Goal: Information Seeking & Learning: Learn about a topic

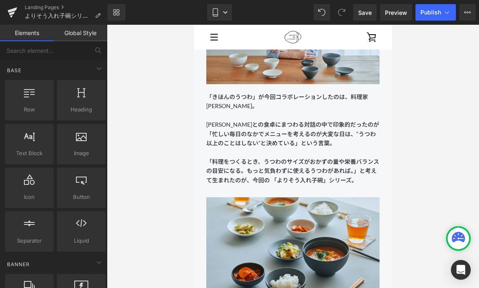
click at [193, 100] on div at bounding box center [293, 156] width 372 height 263
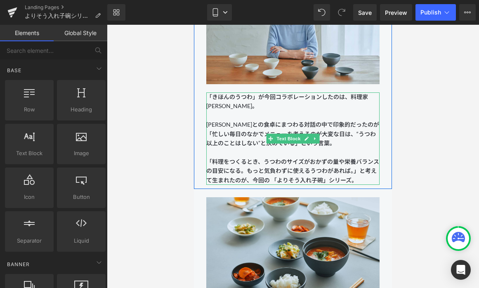
scroll to position [843, 0]
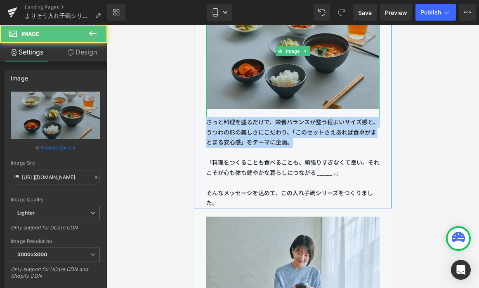
click at [229, 98] on img at bounding box center [292, 51] width 173 height 132
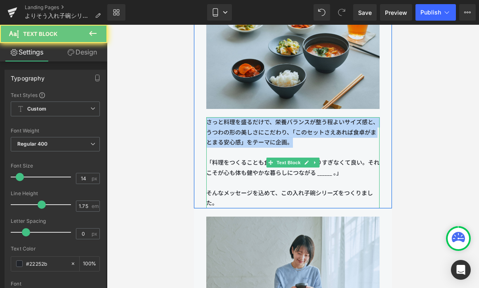
click at [229, 128] on p "さっと料理を盛るだけで、栄養バランスが整う程よいサイズ感と、うつわの形の美しさにこだわり、「このセットさえあれば食卓がまとまる安心感」をテーマに企画。" at bounding box center [292, 132] width 173 height 31
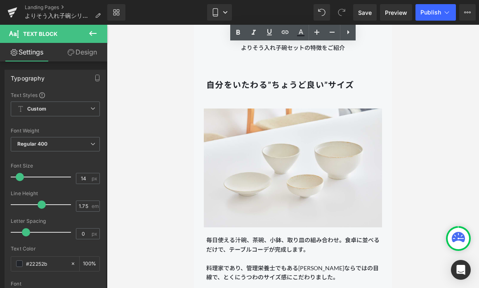
scroll to position [1414, 0]
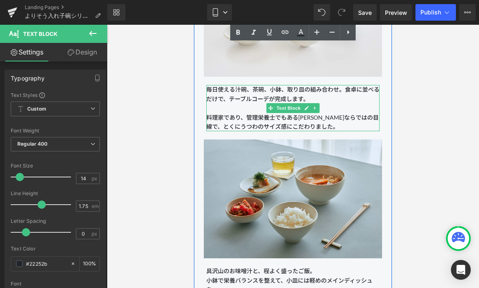
click at [317, 87] on span "毎日使える汁碗、茶碗、小鉢、取り皿の組み合わせ。食卓に並べるだけで、テーブルコーデが完成します。 料理家であり、管理栄養士でもある[PERSON_NAME]な…" at bounding box center [292, 108] width 173 height 44
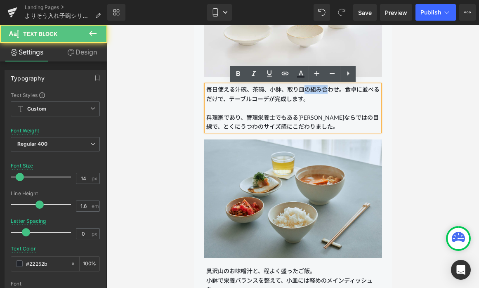
drag, startPoint x: 325, startPoint y: 94, endPoint x: 304, endPoint y: 94, distance: 21.0
click at [304, 94] on p "毎日使える汁碗、茶碗、小鉢、取り皿の組み合わせ。食卓に並べるだけで、テーブルコーデが完成します。 料理家であり、管理栄養士でもある[PERSON_NAME]な…" at bounding box center [292, 108] width 173 height 46
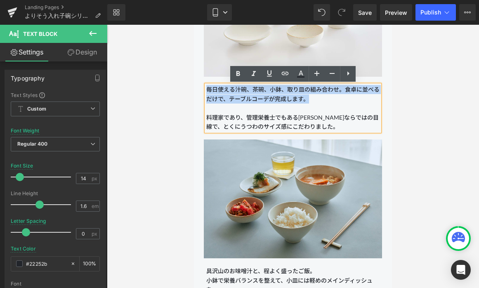
drag, startPoint x: 313, startPoint y: 100, endPoint x: 201, endPoint y: 88, distance: 112.9
click at [201, 88] on div "自分をいたわる”ちょうど良い”サイズ Heading Image 毎日使える汁碗、茶碗、小鉢、取り皿の組み合わせ。食卓に並べるだけで、テーブルコーデが完成しま…" at bounding box center [293, 134] width 198 height 431
copy span "毎日使える汁碗、茶碗、小鉢、取り皿の組み合わせ。食卓に並べるだけで、テーブルコーデが完成します。"
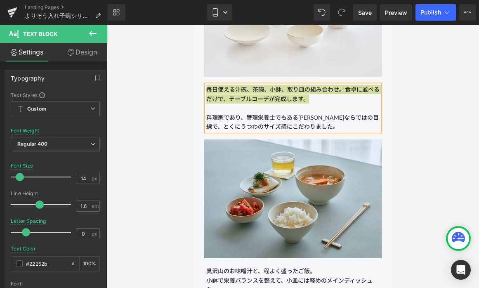
click at [186, 109] on div at bounding box center [293, 156] width 372 height 263
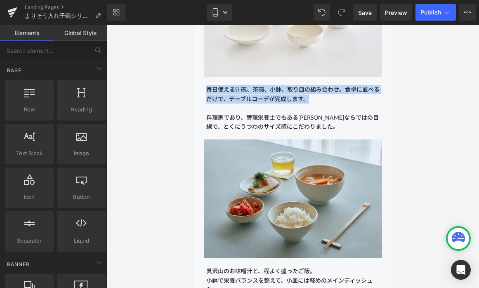
click at [251, 98] on span "毎日使える汁碗、茶碗、小鉢、取り皿の組み合わせ。食卓に並べるだけで、テーブルコーデが完成します。 料理家であり、管理栄養士でもある[PERSON_NAME]な…" at bounding box center [292, 108] width 173 height 44
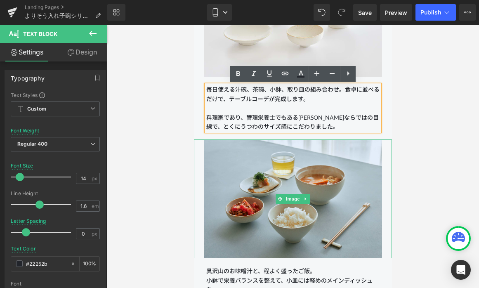
click at [199, 170] on div at bounding box center [293, 198] width 198 height 119
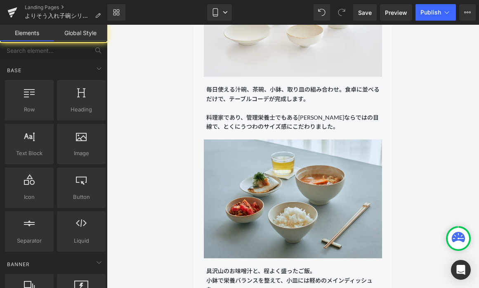
click at [165, 175] on div at bounding box center [293, 156] width 372 height 263
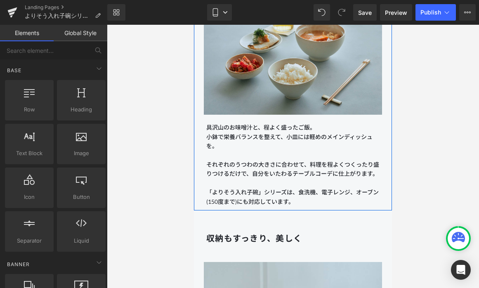
scroll to position [1560, 0]
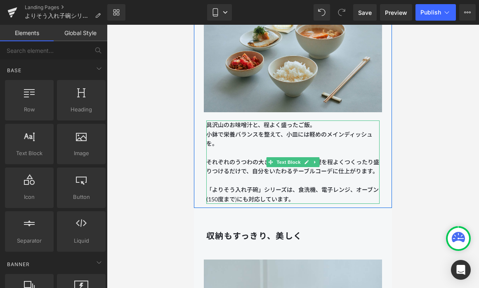
click at [298, 194] on p "「よりそう入れ子碗」シリーズは、食洗機、電子レンジ、オーブン(150度まで)にも対応しています。" at bounding box center [292, 194] width 173 height 19
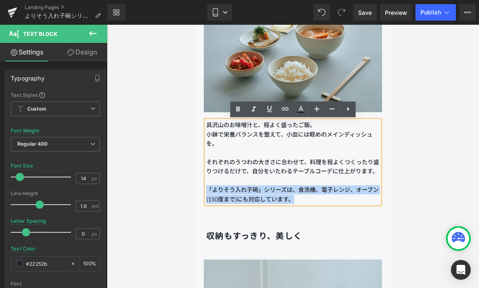
drag, startPoint x: 301, startPoint y: 198, endPoint x: 208, endPoint y: 191, distance: 93.6
click at [208, 191] on p "「よりそう入れ子碗」シリーズは、食洗機、電子レンジ、オーブン(150度まで)にも対応しています。" at bounding box center [292, 194] width 173 height 19
copy p "「よりそう入れ子碗」シリーズは、食洗機、電子レンジ、オーブン(150度まで)にも対応しています。"
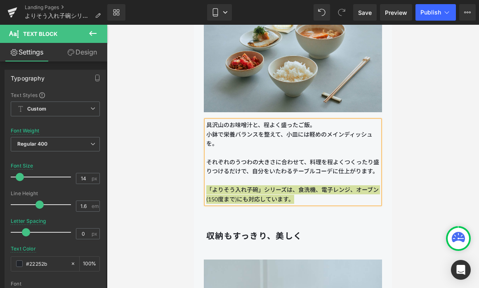
click at [180, 208] on div at bounding box center [293, 156] width 372 height 263
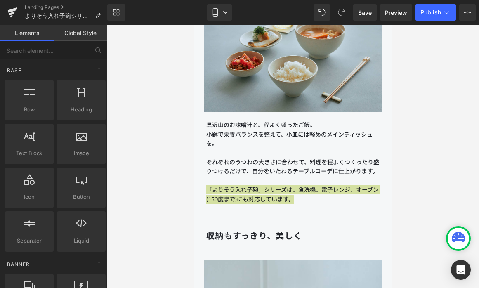
click at [180, 208] on div at bounding box center [293, 156] width 372 height 263
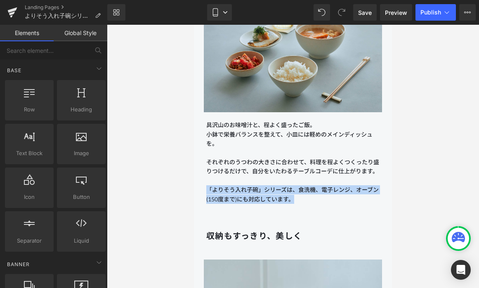
click at [221, 199] on p "「よりそう入れ子碗」シリーズは、食洗機、電子レンジ、オーブン(150度まで)にも対応しています。" at bounding box center [292, 194] width 173 height 19
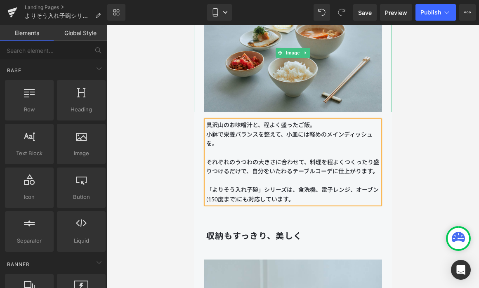
click at [184, 112] on div at bounding box center [293, 156] width 372 height 263
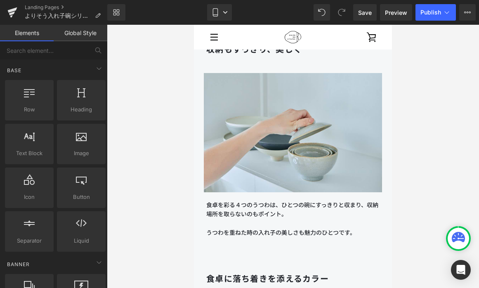
scroll to position [1746, 0]
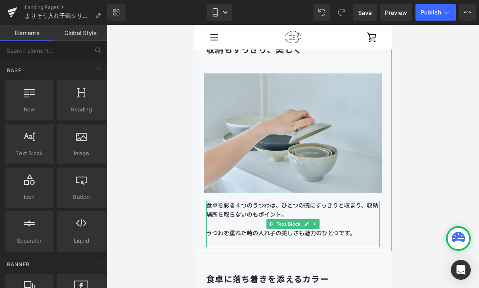
click at [252, 214] on p "食卓を彩る４つのうつわは、ひとつの碗にすっきりと収まり、収納場所を取らないのもポイント。" at bounding box center [292, 215] width 173 height 28
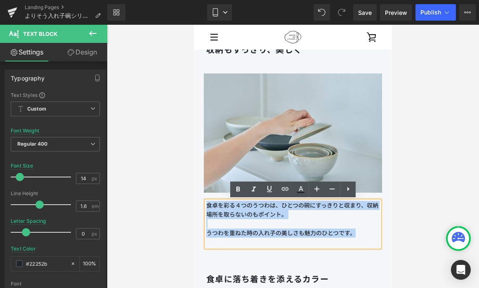
drag, startPoint x: 359, startPoint y: 234, endPoint x: 208, endPoint y: 208, distance: 152.4
click at [208, 208] on div "食卓を彩る４つのうつわは、ひとつの碗にすっきりと収まり、収納場所を取らないのもポイント。 うつわを重ねた時の入れ子の美しさも魅力のひとつです。" at bounding box center [292, 224] width 173 height 46
copy div "食卓を彩る４つのうつわは、ひとつの碗にすっきりと収まり、収納場所を取らないのもポイント。 うつわを重ねた時の入れ子の美しさも魅力のひとつです。"
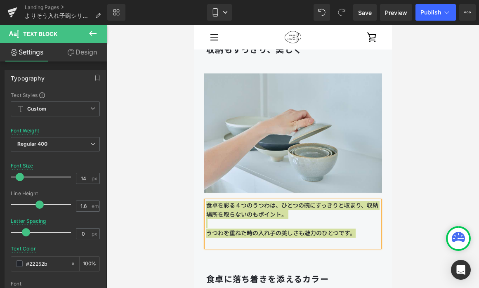
click at [180, 210] on div at bounding box center [293, 156] width 372 height 263
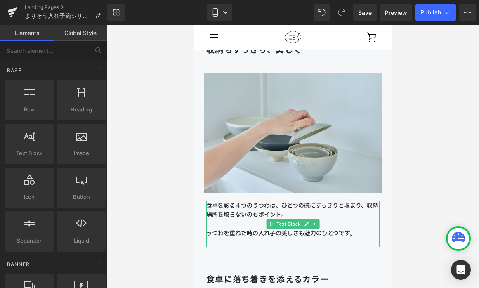
click at [248, 213] on p "食卓を彩る４つのうつわは、ひとつの碗にすっきりと収まり、収納場所を取らないのもポイント。" at bounding box center [292, 215] width 173 height 28
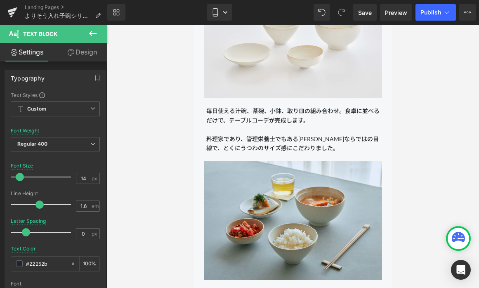
scroll to position [1408, 0]
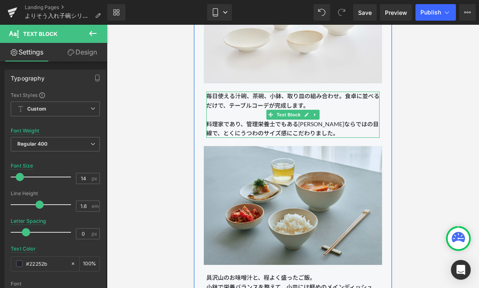
click at [313, 105] on p "毎日使える汁碗、茶碗、小鉢、取り皿の組み合わせ。食卓に並べるだけで、テーブルコーデが完成します。 料理家であり、管理栄養士でもある[PERSON_NAME]な…" at bounding box center [292, 115] width 173 height 46
